Goal: Check status: Check status

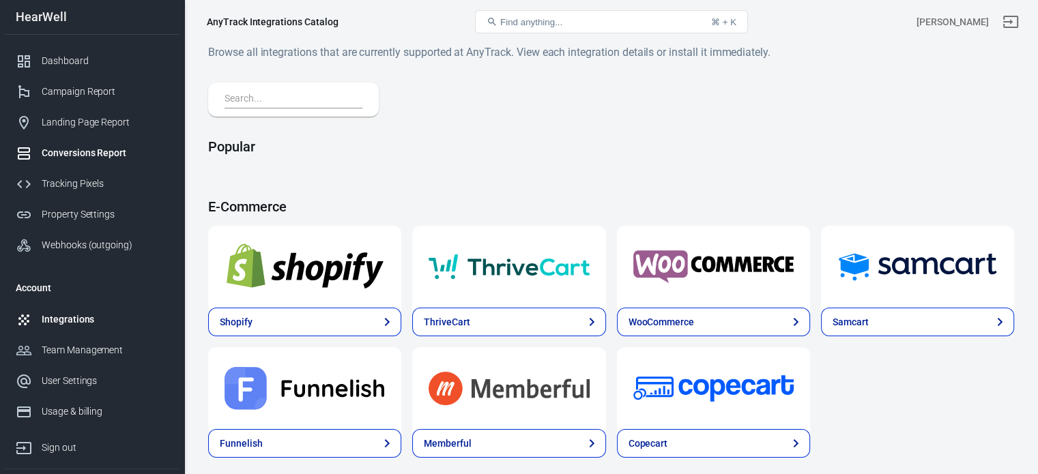
click at [89, 151] on div "Conversions Report" at bounding box center [105, 153] width 127 height 14
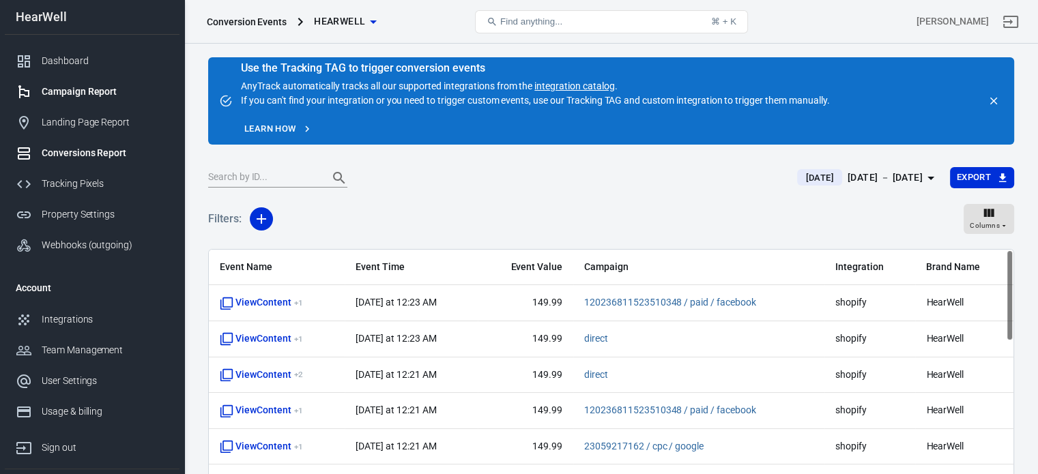
click at [93, 91] on div "Campaign Report" at bounding box center [105, 92] width 127 height 14
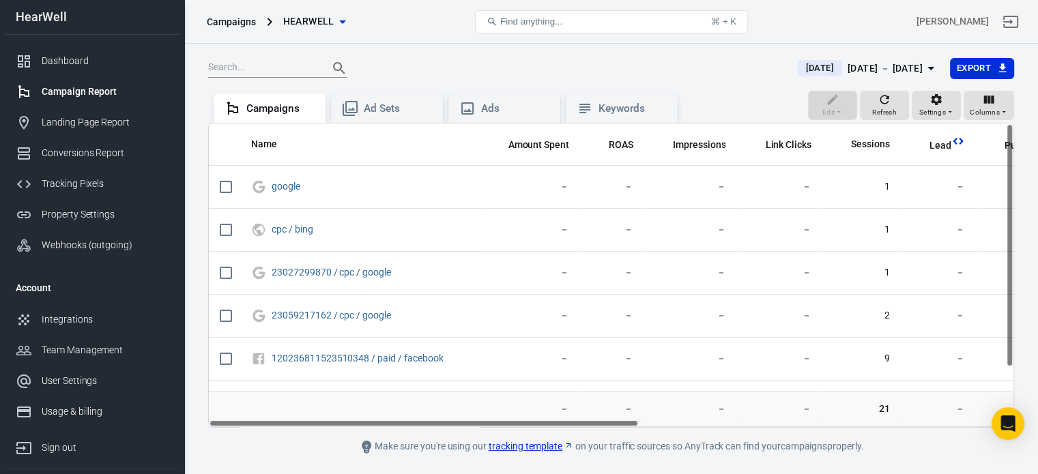
click at [800, 71] on span "[DATE]" at bounding box center [819, 68] width 39 height 14
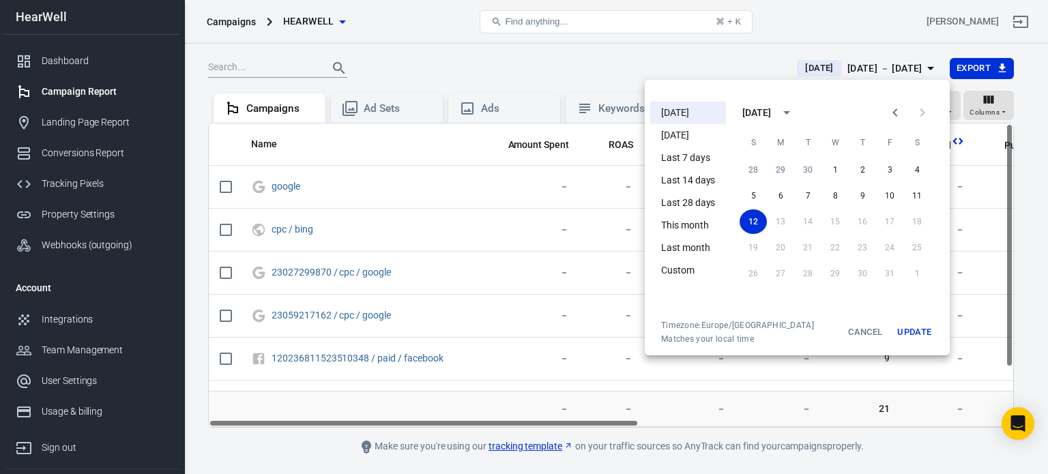
click at [693, 138] on li "[DATE]" at bounding box center [688, 135] width 76 height 23
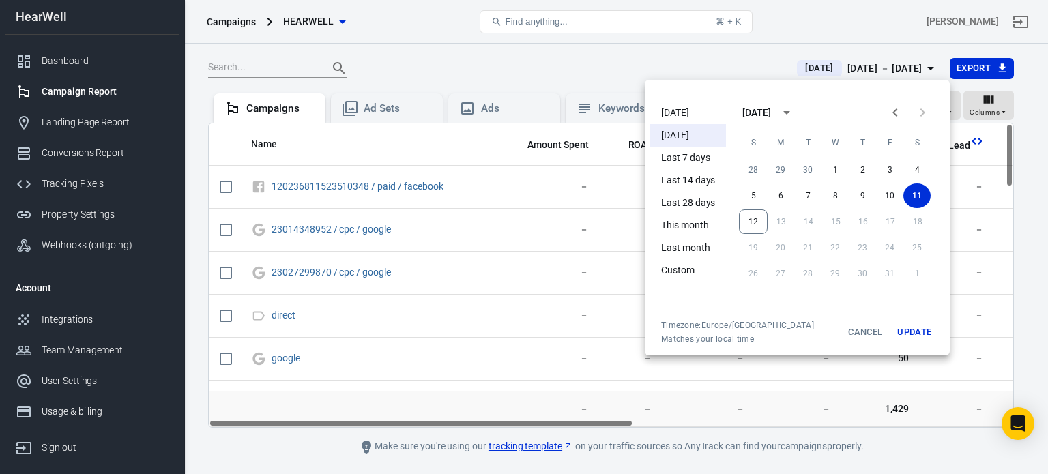
click at [428, 57] on div at bounding box center [524, 237] width 1048 height 474
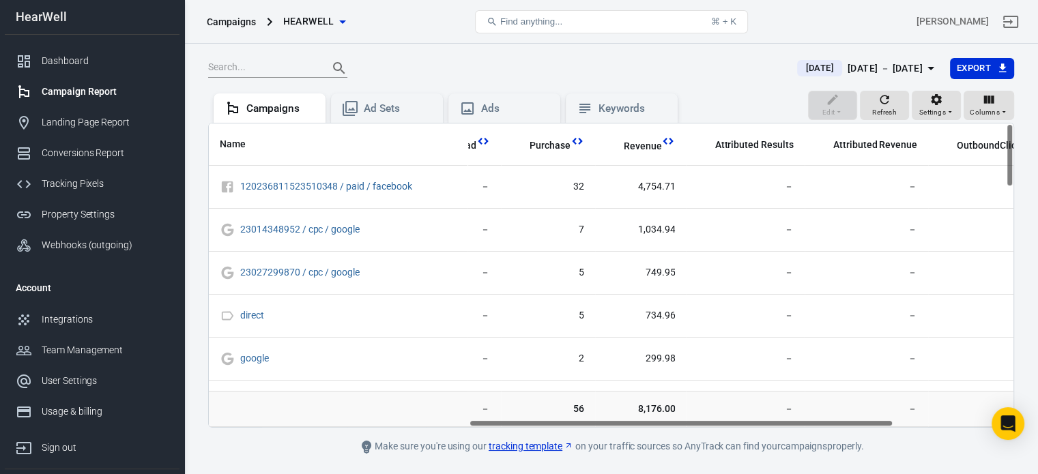
scroll to position [0, 493]
drag, startPoint x: 586, startPoint y: 422, endPoint x: 847, endPoint y: 420, distance: 260.6
click at [847, 420] on div "Name Amount Spent ROAS Impressions Link Clicks Sessions Lead Purchase Revenue A…" at bounding box center [611, 275] width 804 height 304
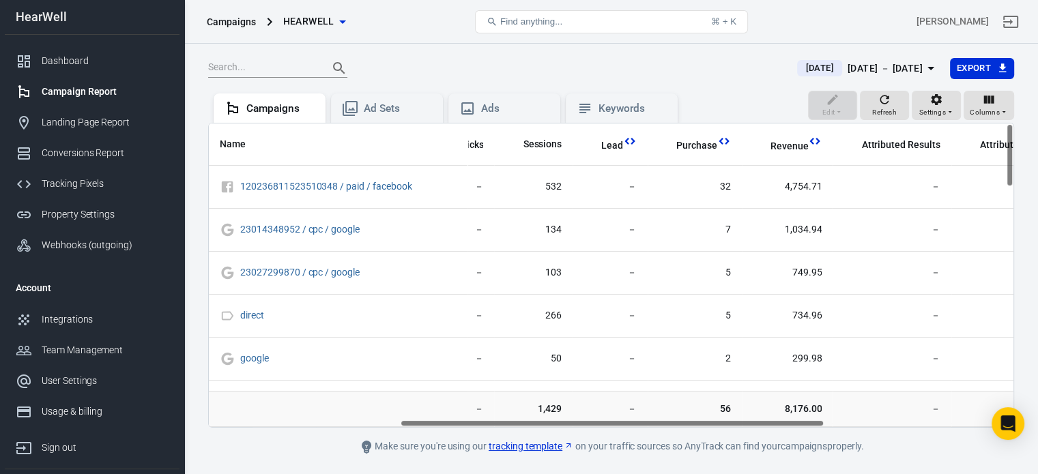
scroll to position [0, 338]
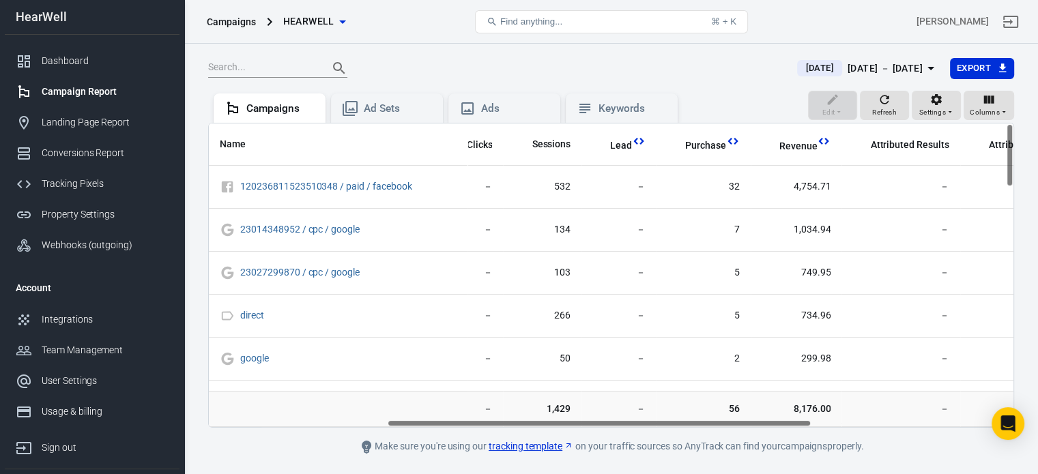
drag, startPoint x: 647, startPoint y: 425, endPoint x: 566, endPoint y: 424, distance: 81.2
click at [566, 424] on div "Name Amount Spent ROAS Impressions Link Clicks Sessions Lead Purchase Revenue A…" at bounding box center [611, 275] width 804 height 304
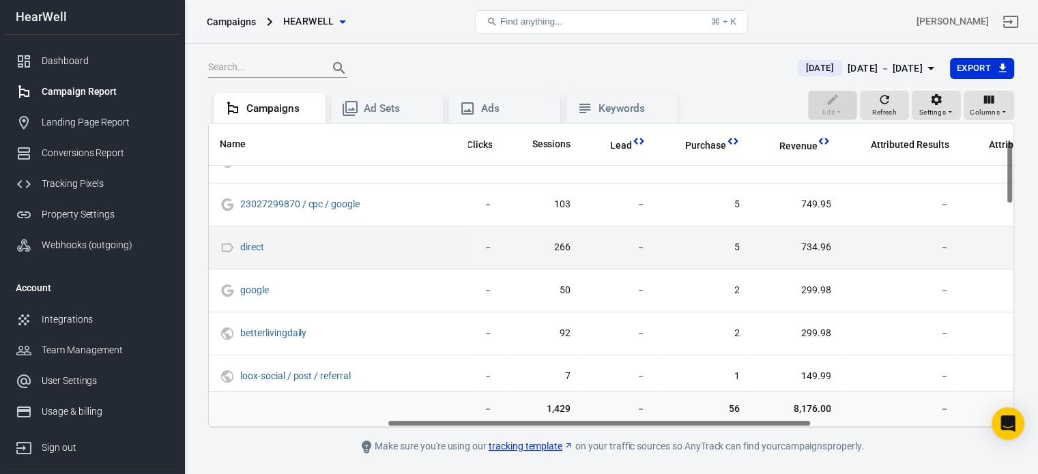
scroll to position [205, 338]
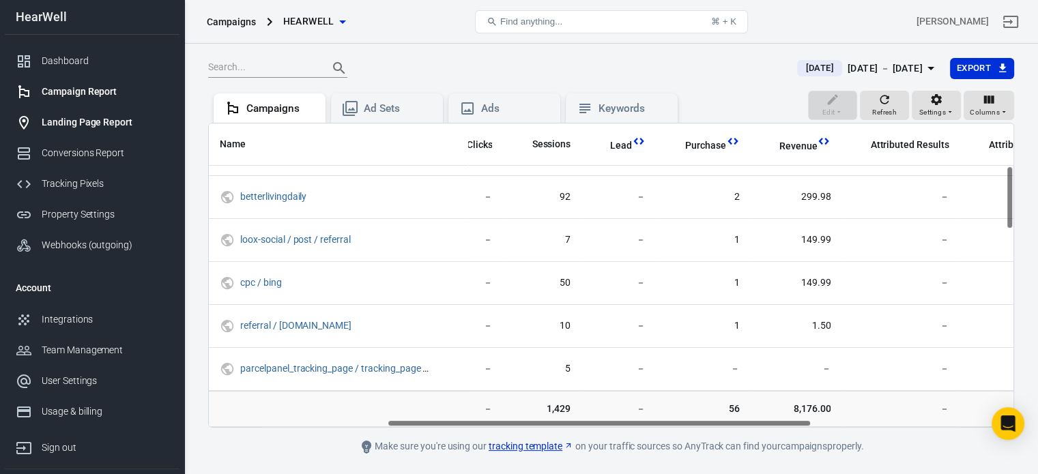
click at [92, 134] on link "Landing Page Report" at bounding box center [92, 122] width 175 height 31
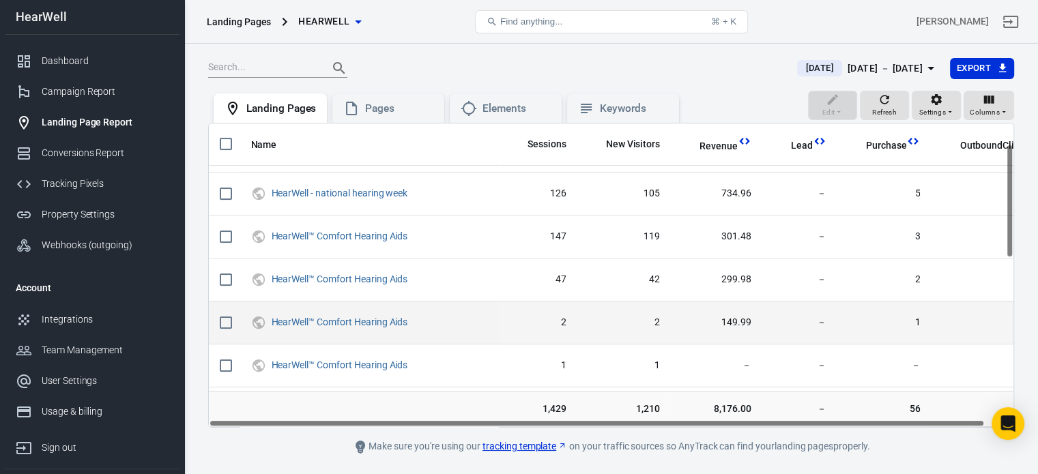
scroll to position [68, 0]
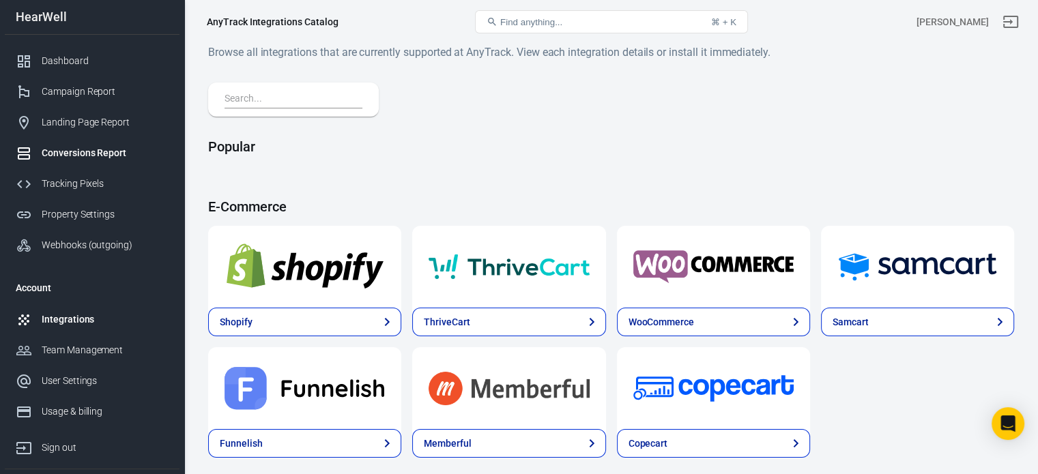
click at [85, 158] on div "Conversions Report" at bounding box center [105, 153] width 127 height 14
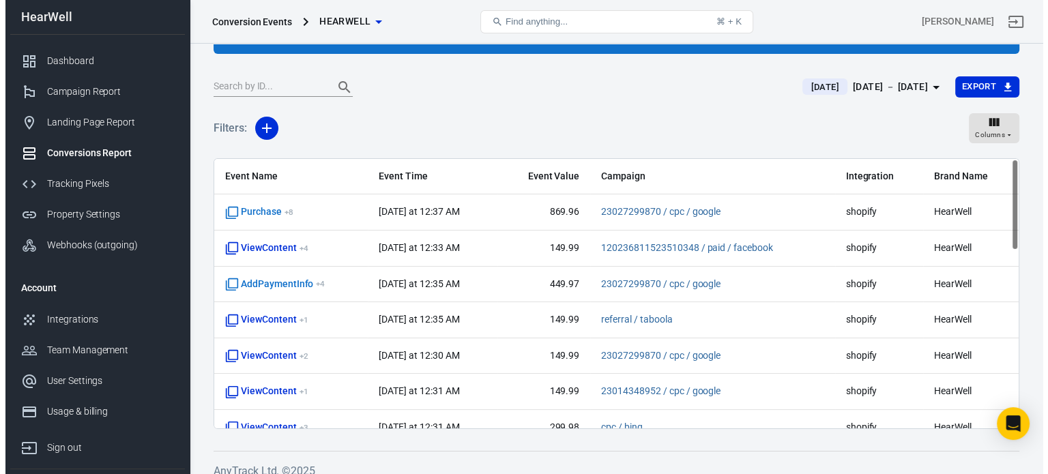
scroll to position [104, 0]
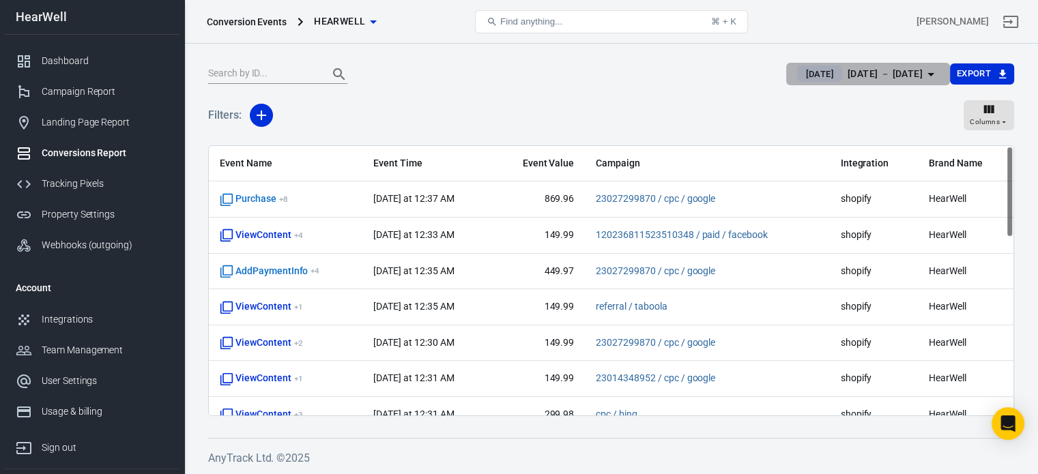
click at [877, 68] on div "[DATE] － [DATE]" at bounding box center [884, 73] width 75 height 17
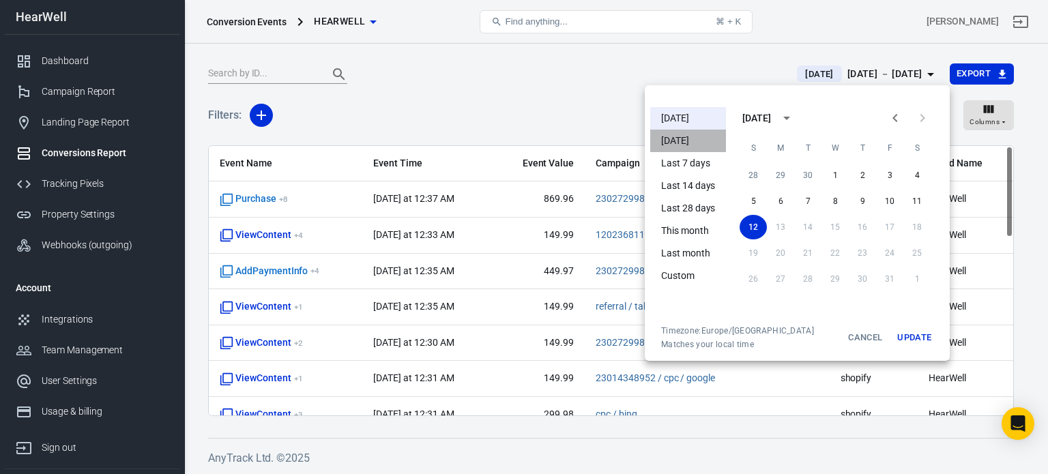
click at [704, 138] on li "[DATE]" at bounding box center [688, 141] width 76 height 23
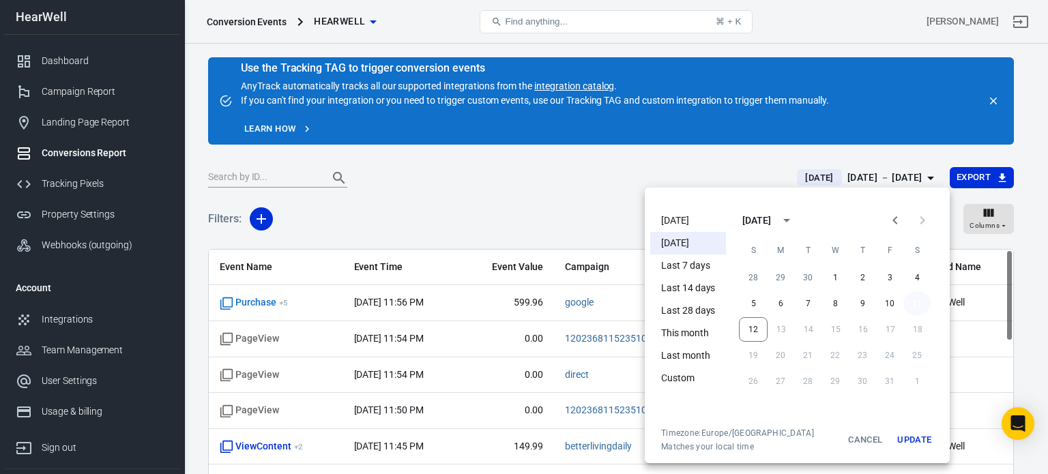
click at [913, 304] on button "11" at bounding box center [916, 303] width 27 height 25
click at [911, 443] on button "Update" at bounding box center [914, 440] width 44 height 25
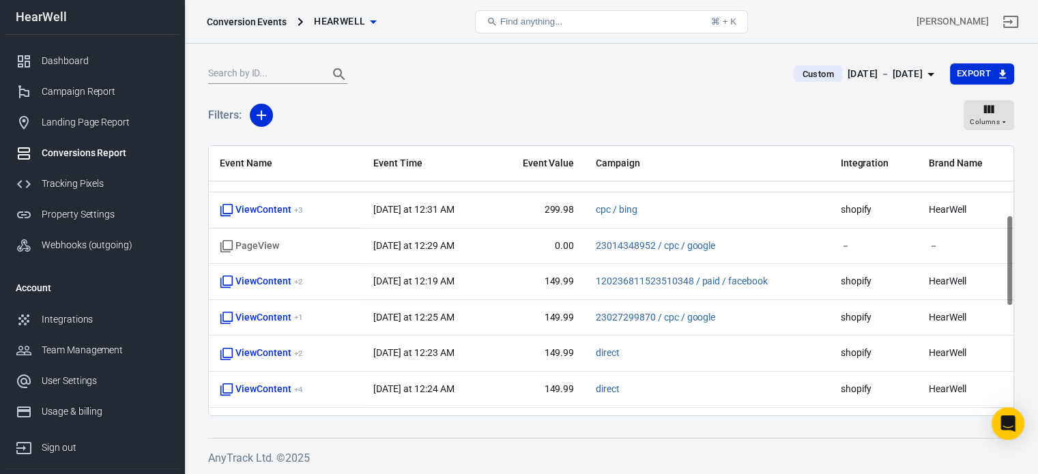
scroll to position [136, 0]
